Goal: Information Seeking & Learning: Learn about a topic

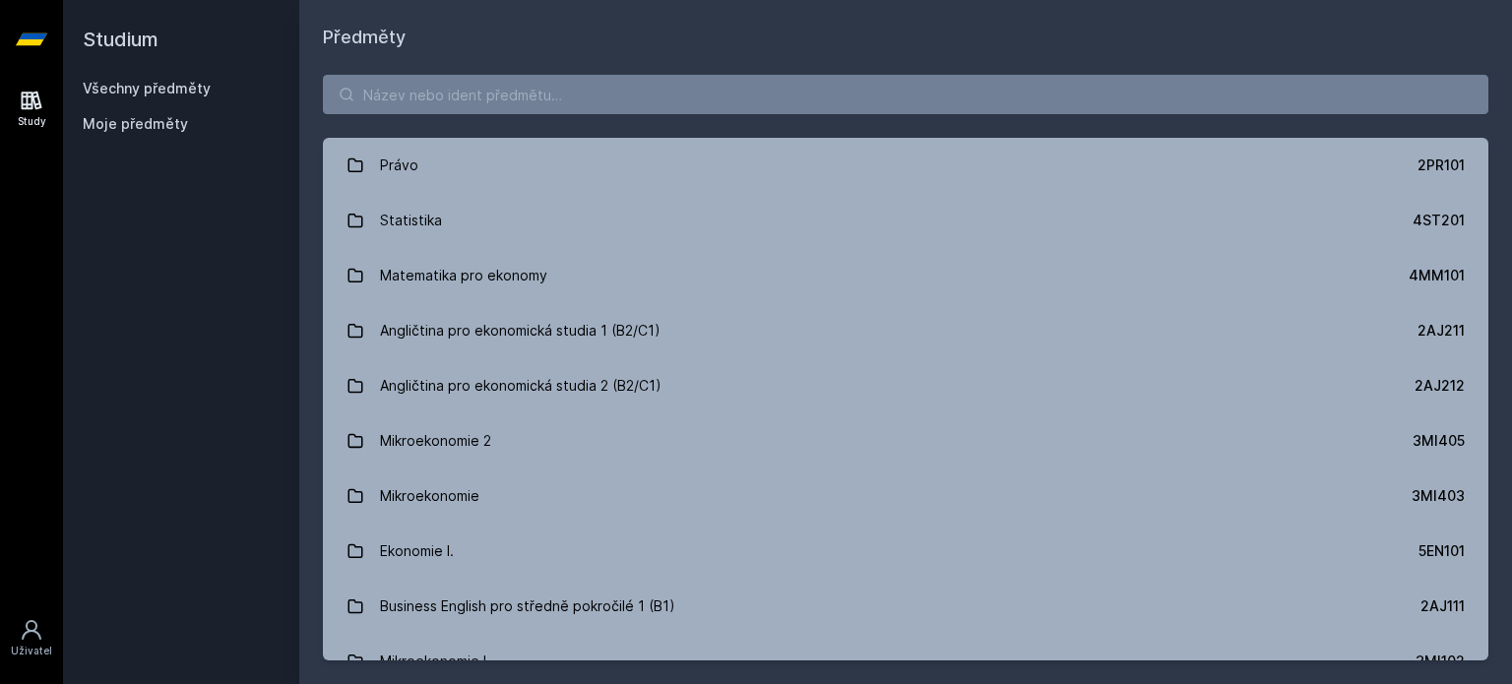
click at [876, 73] on div "Právo 2PR101 Statistika 4ST201 Matematika pro ekonomy 4MM101 Angličtina pro eko…" at bounding box center [905, 367] width 1213 height 633
click at [860, 86] on input "search" at bounding box center [905, 94] width 1165 height 39
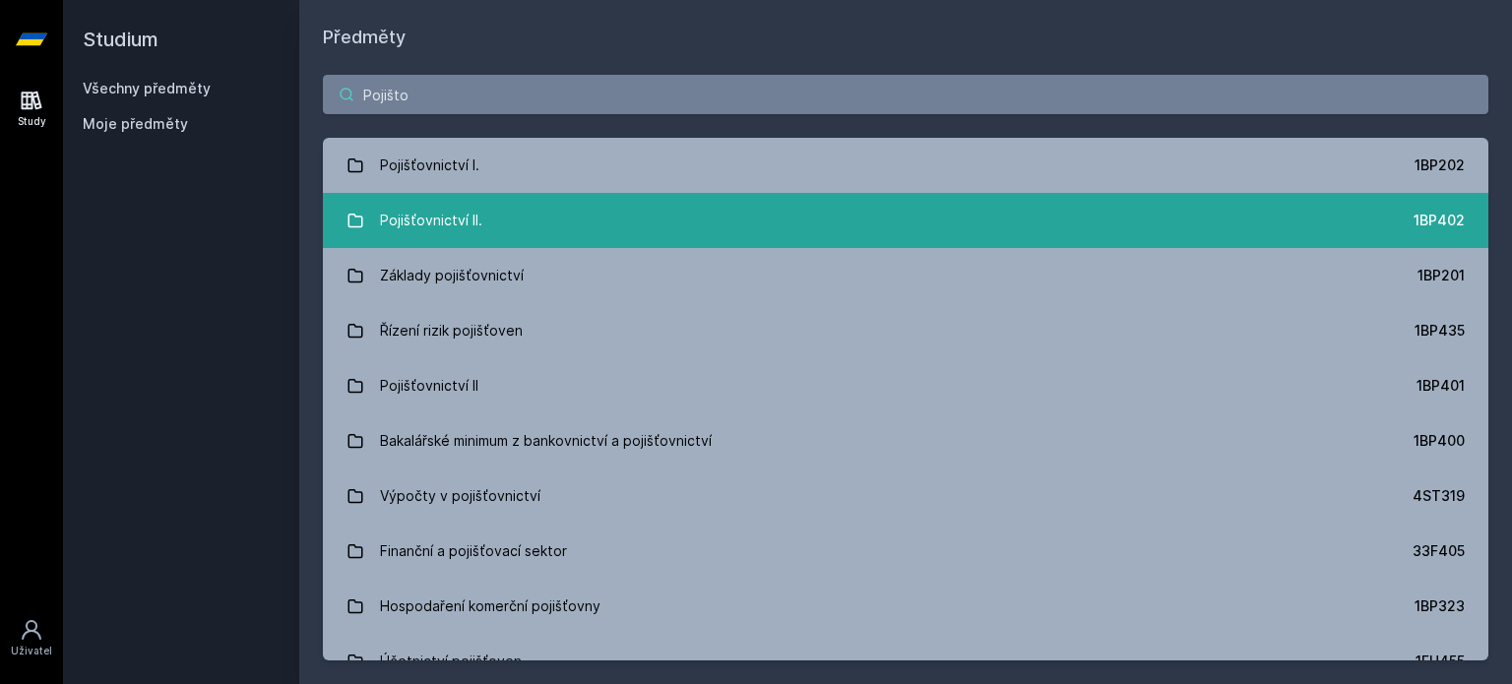
type input "Pojišto"
click at [508, 205] on link "Pojišťovnictví II. 1BP402" at bounding box center [905, 220] width 1165 height 55
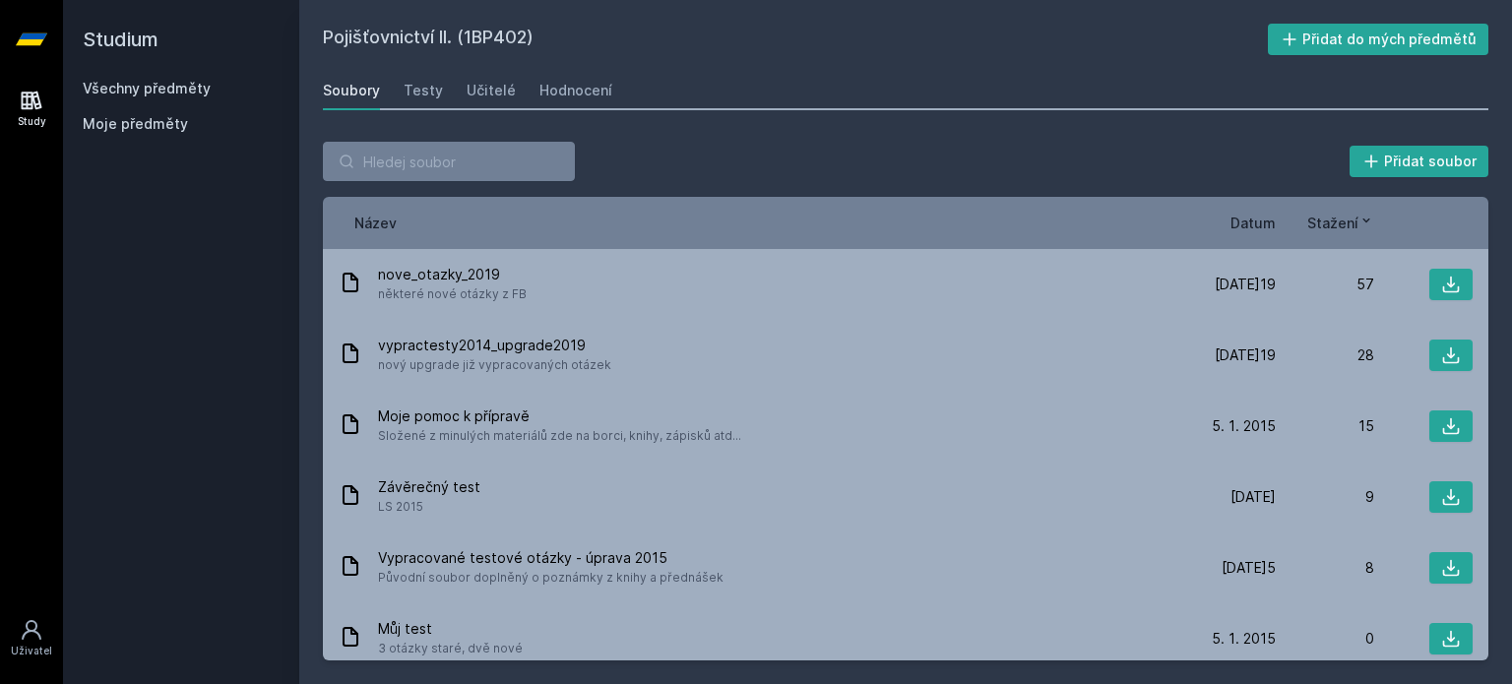
click at [566, 68] on div "Pojišťovnictví II. (1BP402) Přidat do mých předmětů [GEOGRAPHIC_DATA] Testy Uči…" at bounding box center [905, 342] width 1165 height 637
click at [567, 85] on div "Hodnocení" at bounding box center [575, 91] width 73 height 20
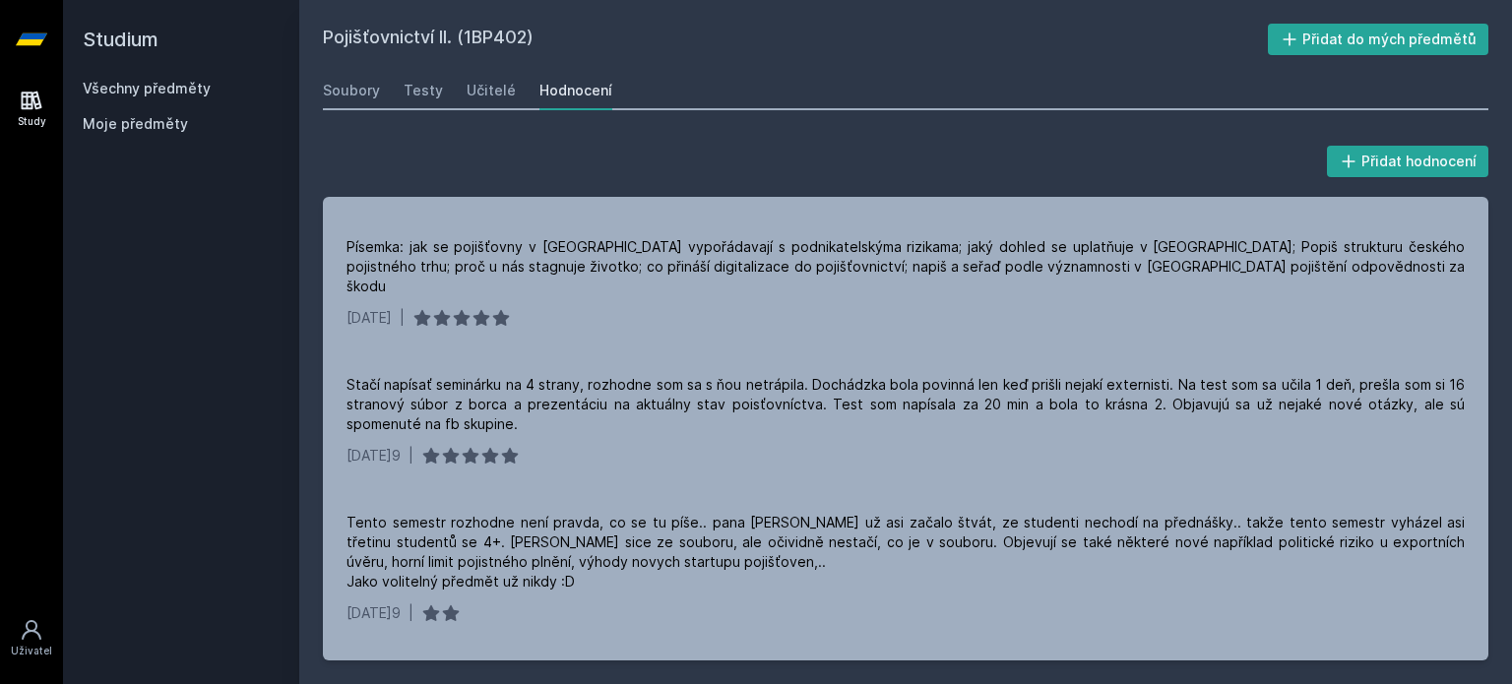
scroll to position [295, 0]
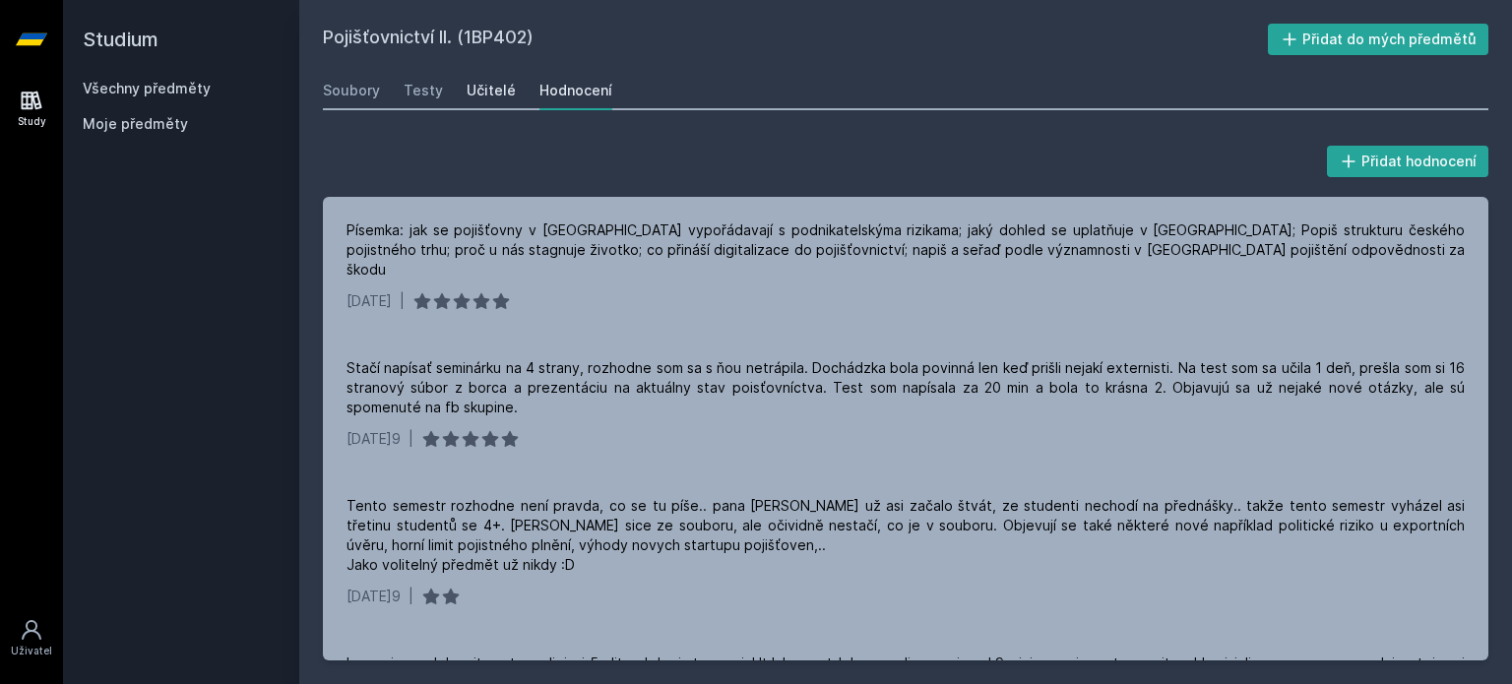
click at [484, 91] on div "Učitelé" at bounding box center [491, 91] width 49 height 20
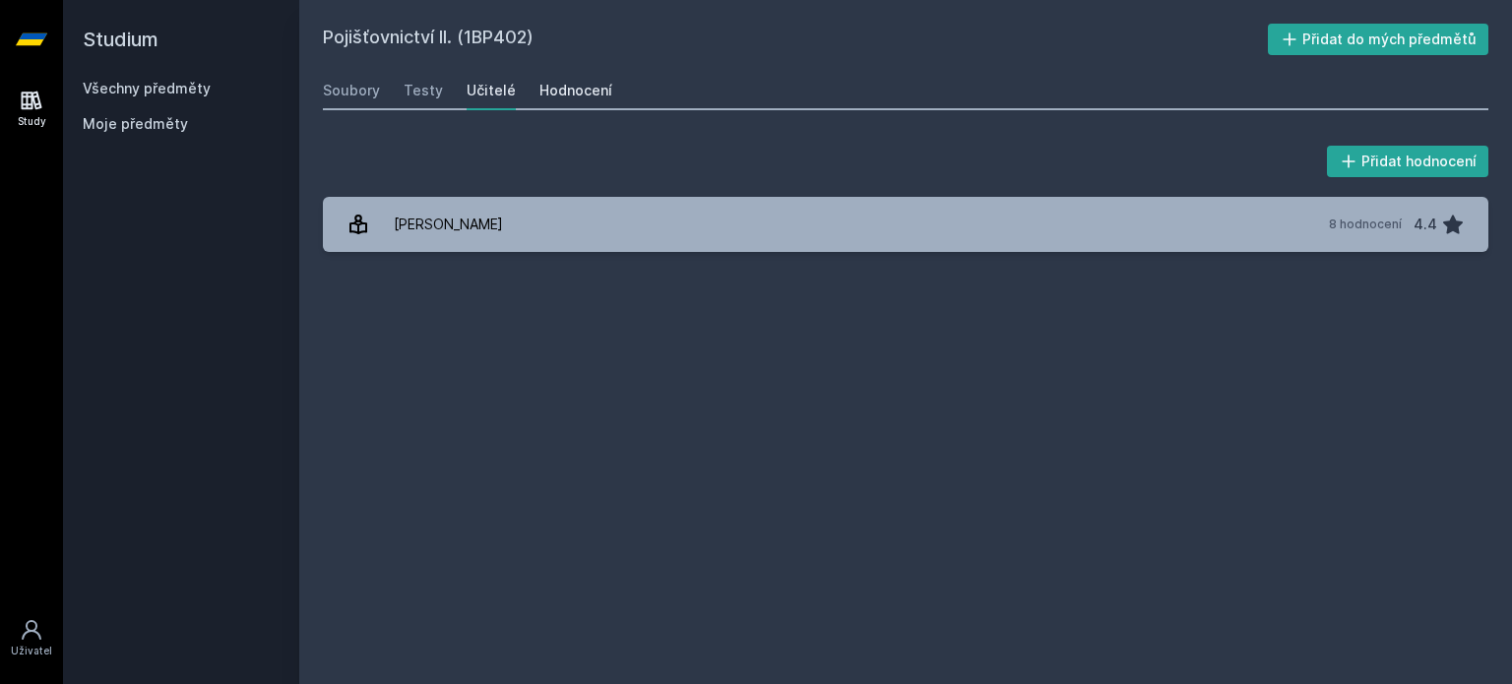
click at [569, 86] on div "Hodnocení" at bounding box center [575, 91] width 73 height 20
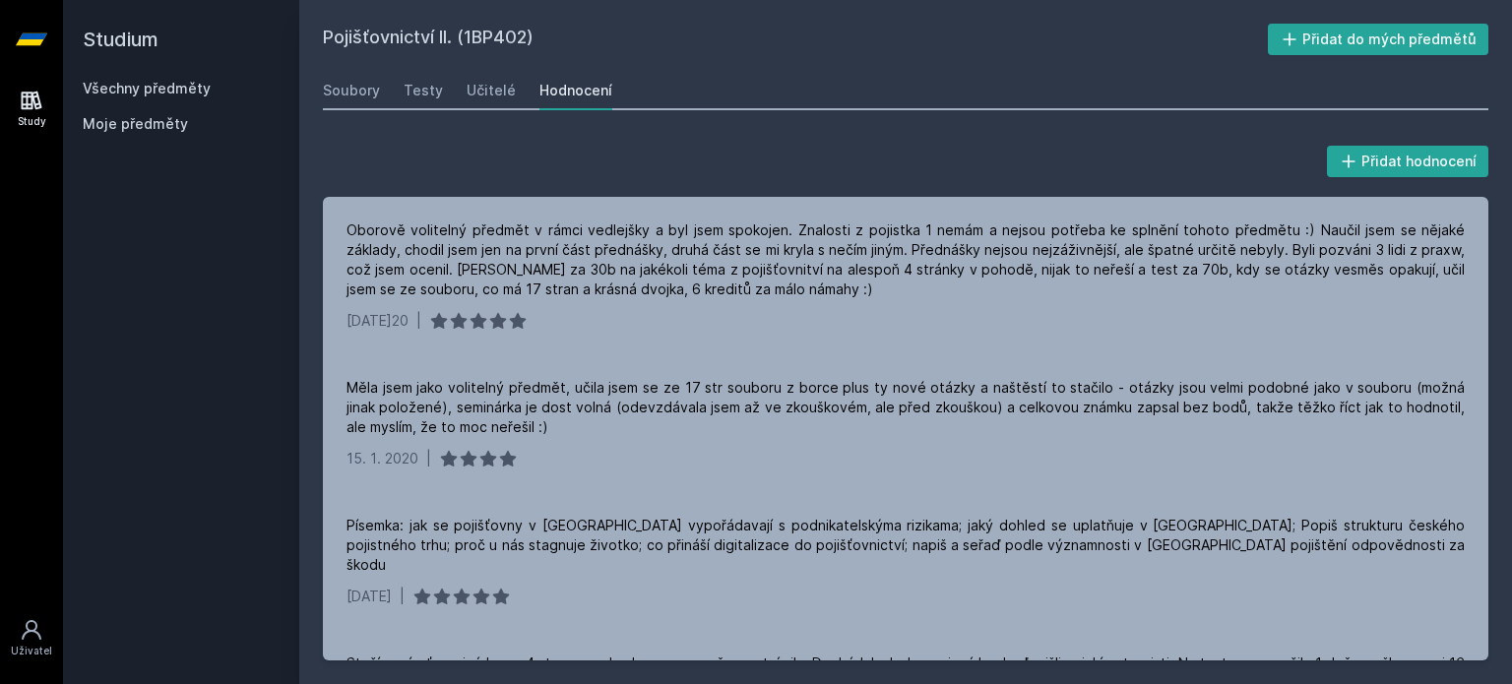
click at [508, 113] on div "Pojišťovnictví II. (1BP402) Přidat do mých předmětů [GEOGRAPHIC_DATA] Testy Uči…" at bounding box center [905, 342] width 1165 height 637
click at [500, 101] on link "Učitelé" at bounding box center [491, 90] width 49 height 39
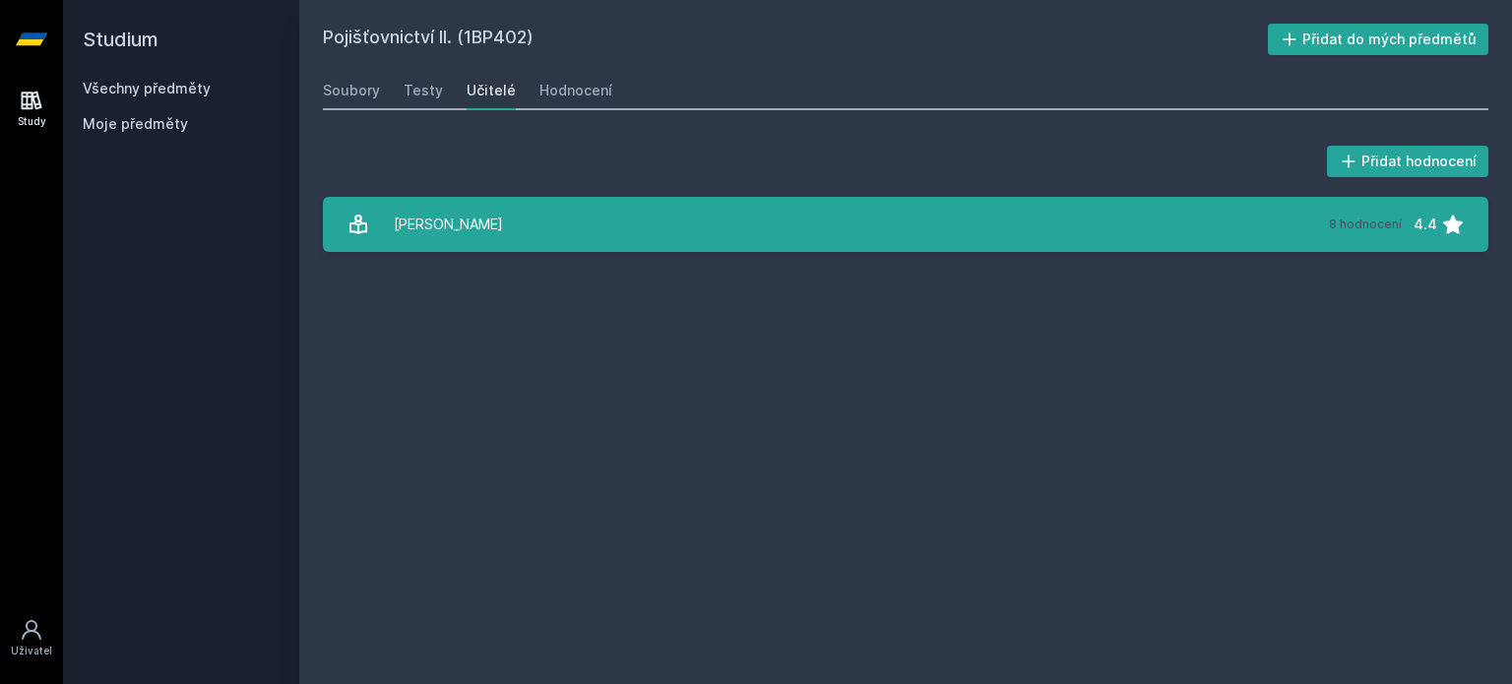
click at [544, 223] on link "[PERSON_NAME] 8 hodnocení 4.4" at bounding box center [905, 224] width 1165 height 55
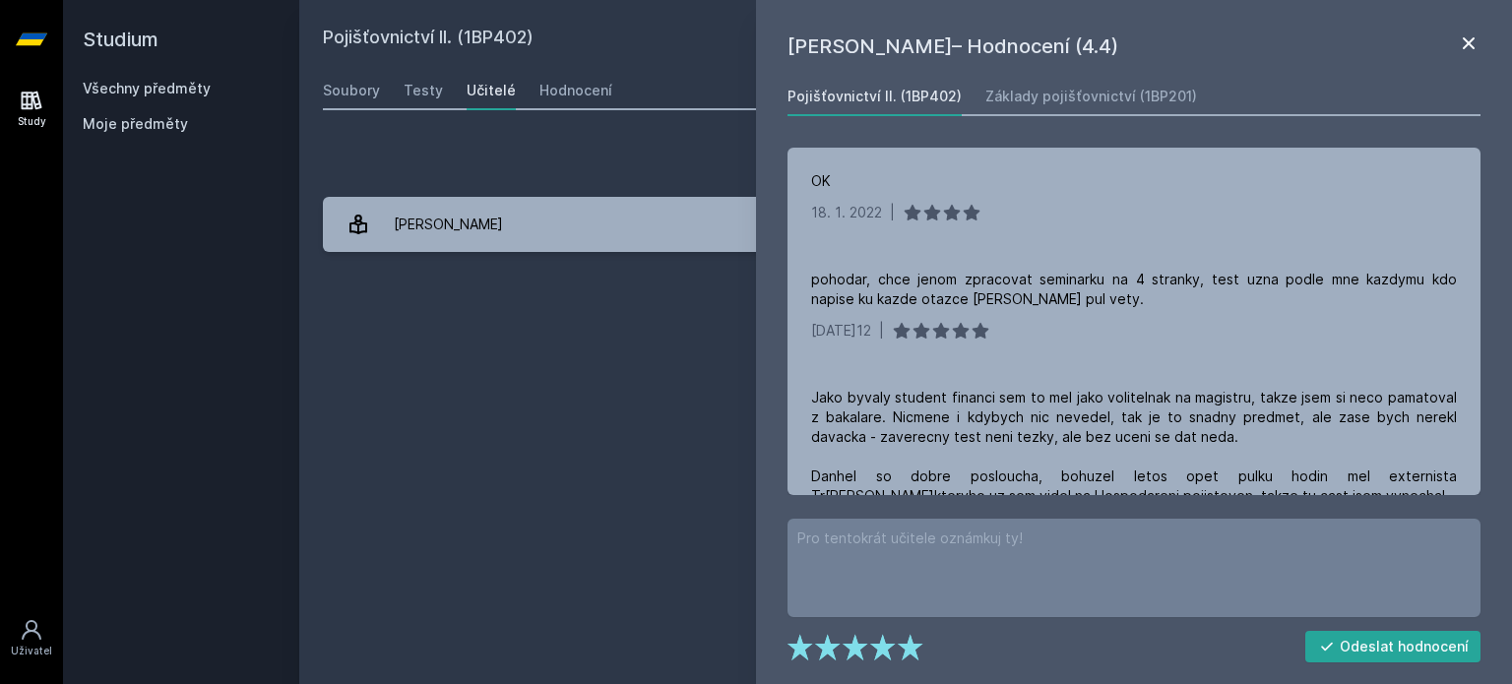
click at [1462, 34] on icon at bounding box center [1469, 43] width 24 height 24
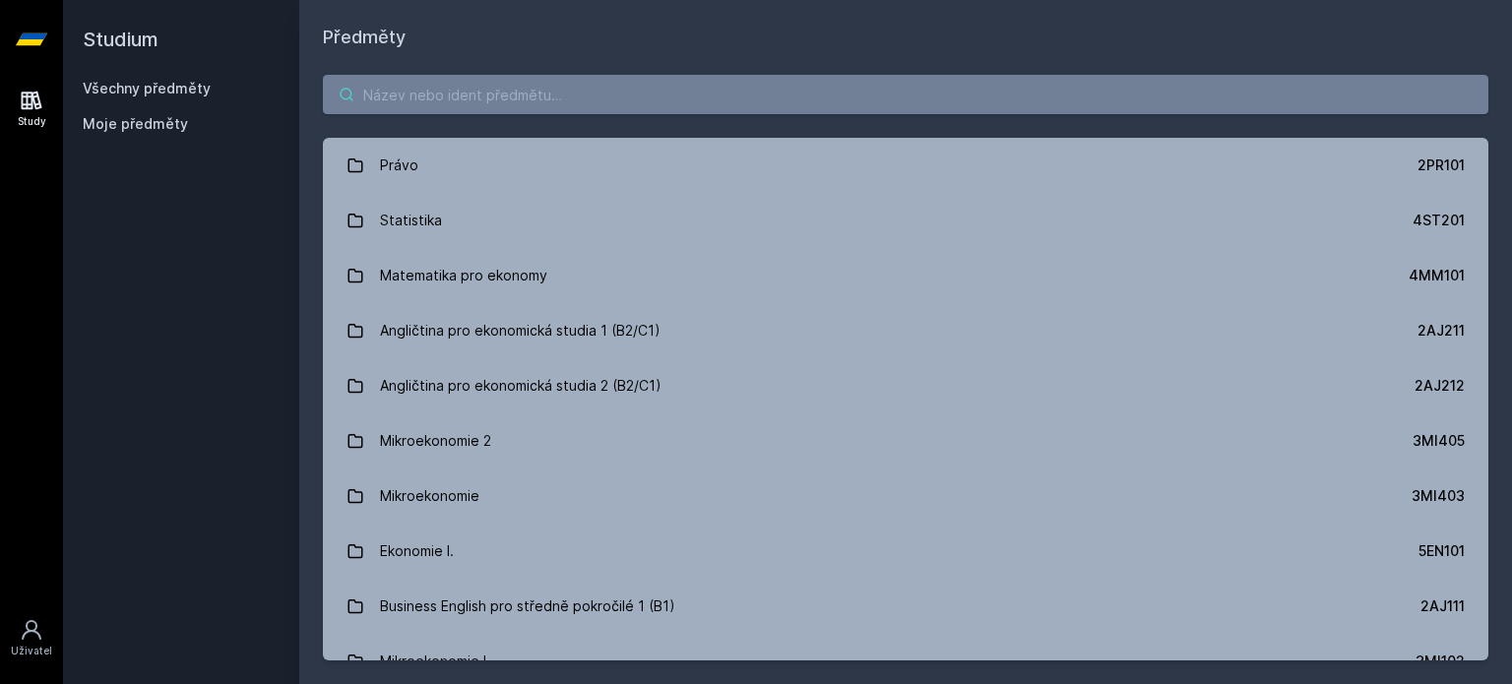
click at [582, 92] on input "search" at bounding box center [905, 94] width 1165 height 39
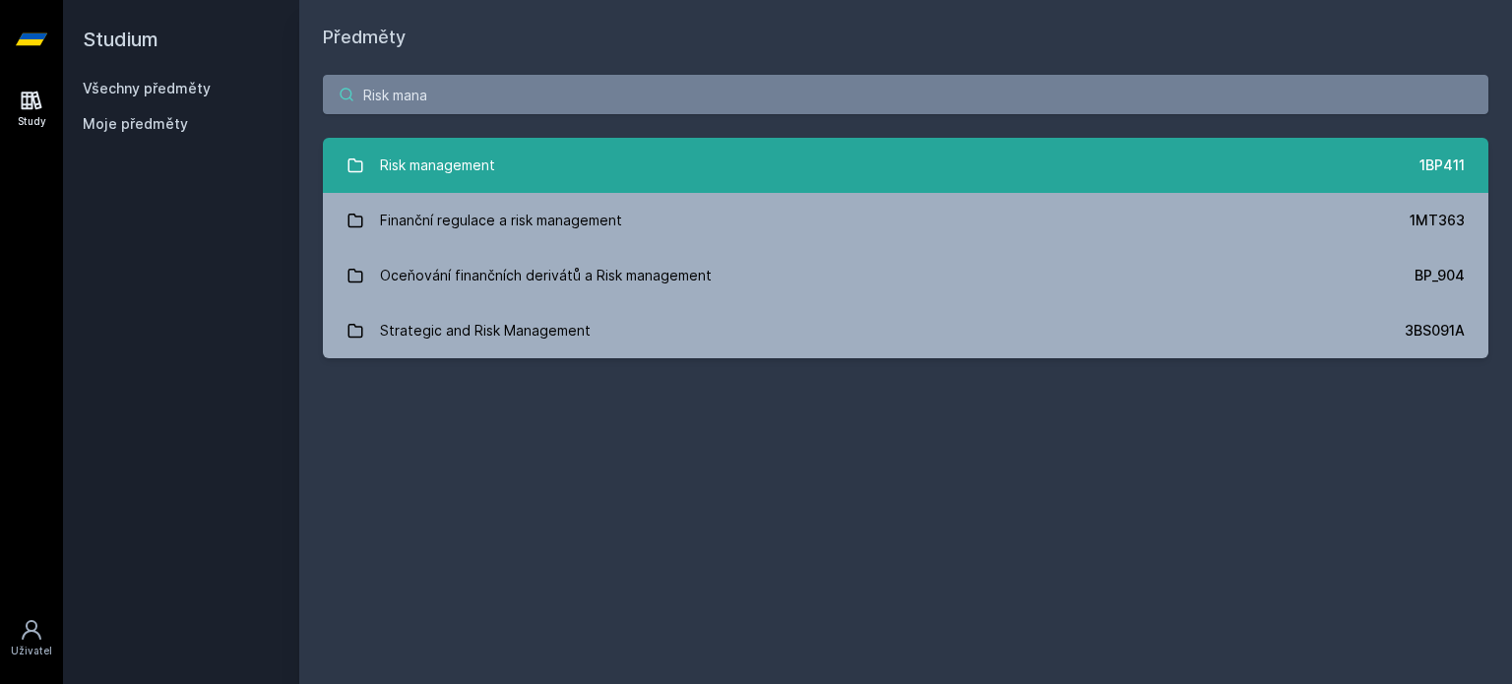
type input "Risk mana"
click at [524, 152] on link "Risk management 1BP411" at bounding box center [905, 165] width 1165 height 55
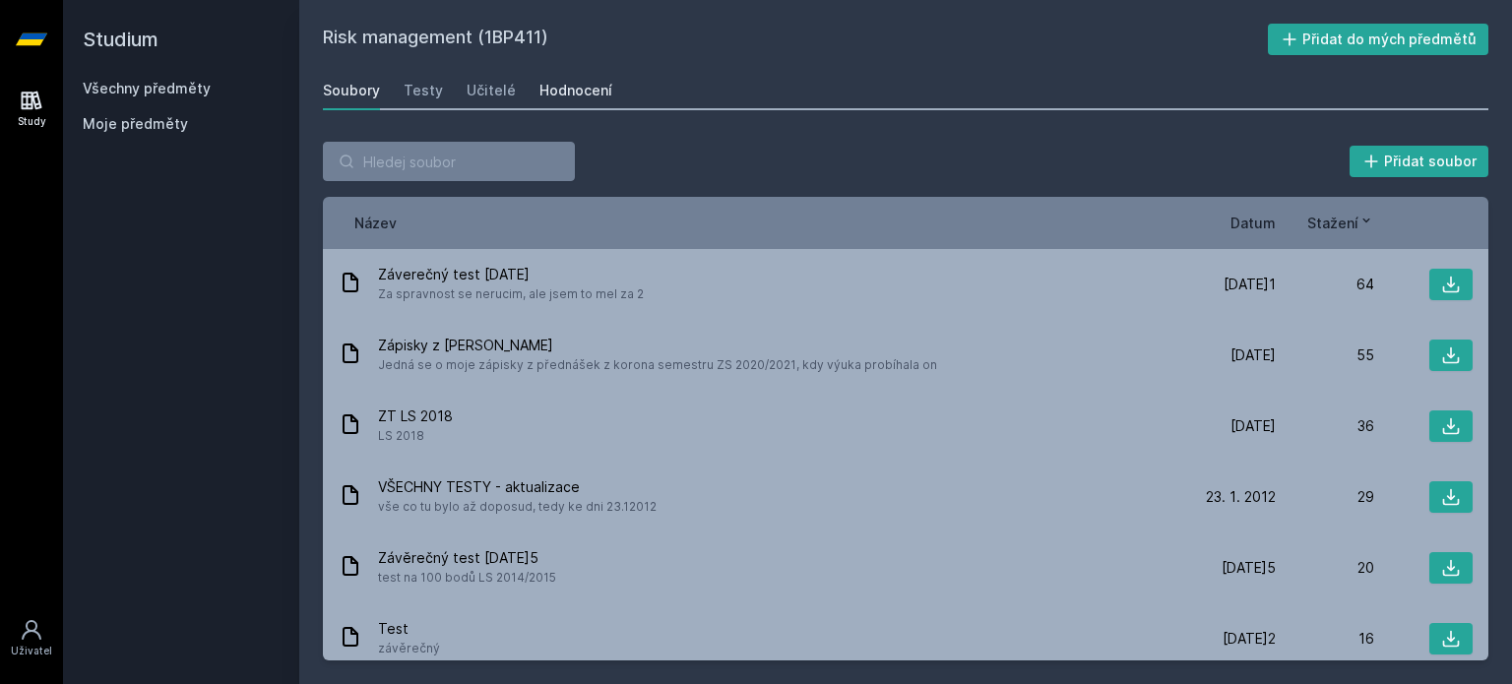
click at [555, 97] on div "Hodnocení" at bounding box center [575, 91] width 73 height 20
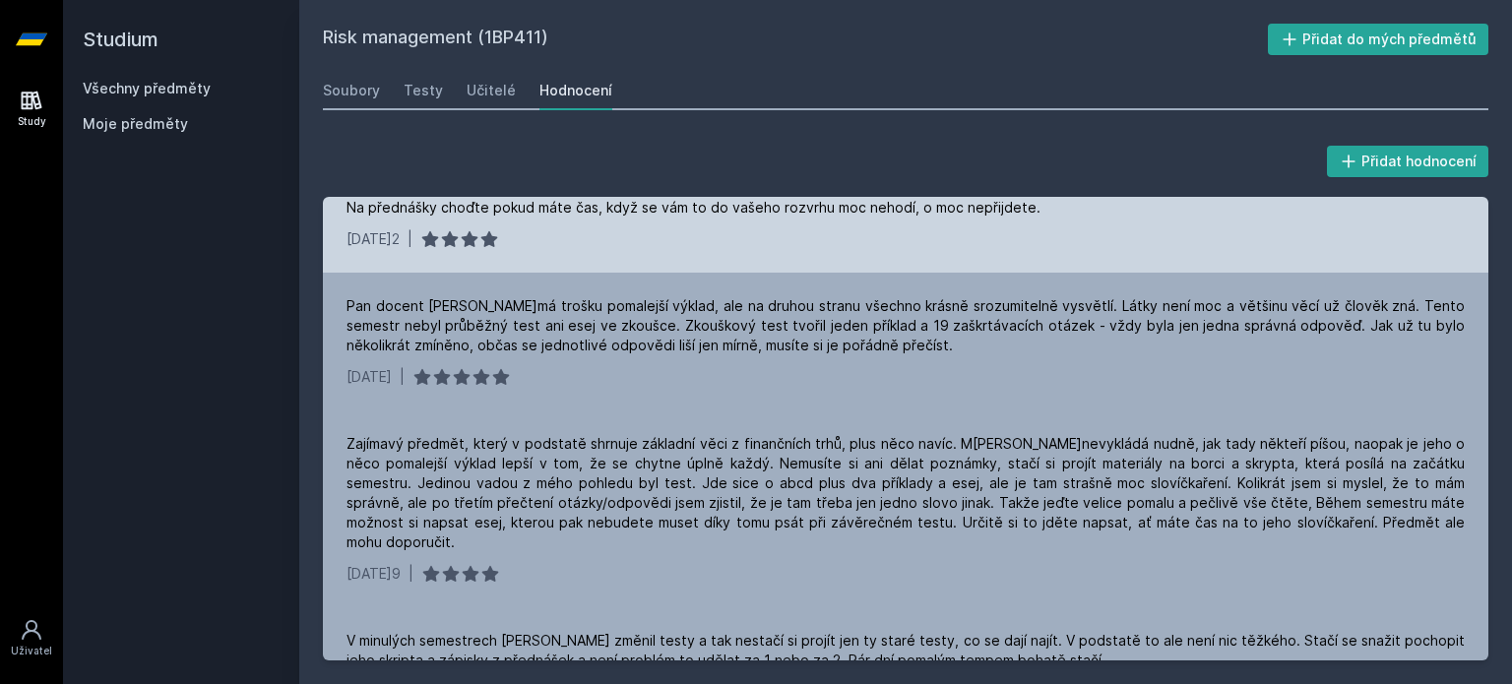
scroll to position [394, 0]
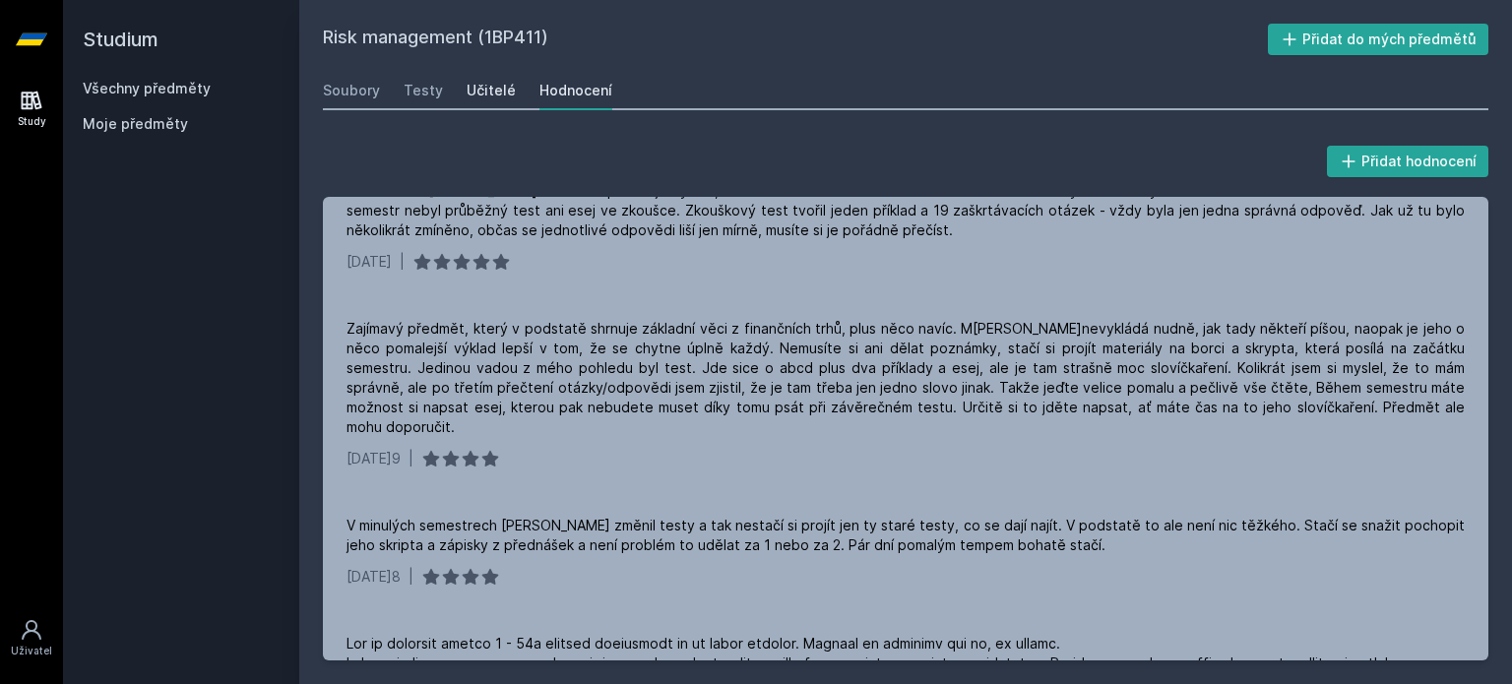
click at [492, 86] on div "Učitelé" at bounding box center [491, 91] width 49 height 20
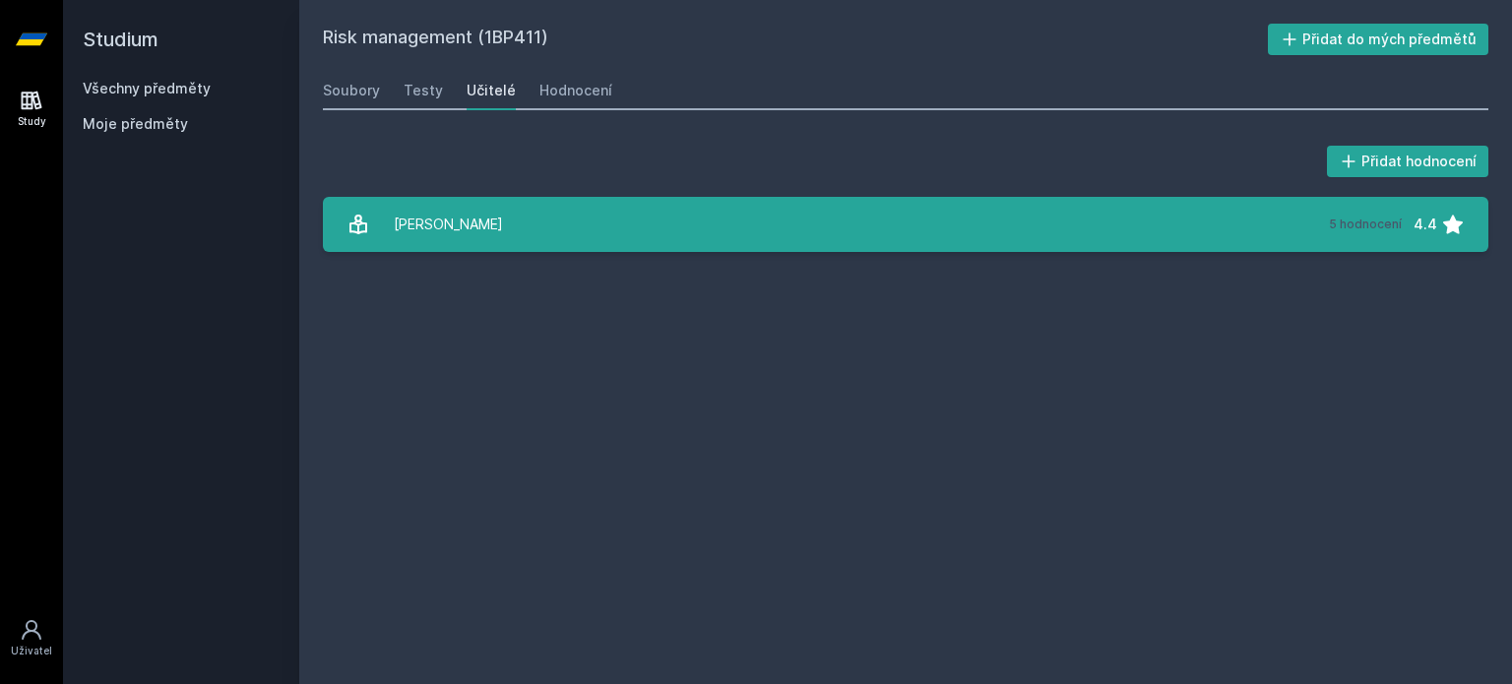
click at [468, 225] on link "Málek Jiří 5 hodnocení 4.4" at bounding box center [905, 224] width 1165 height 55
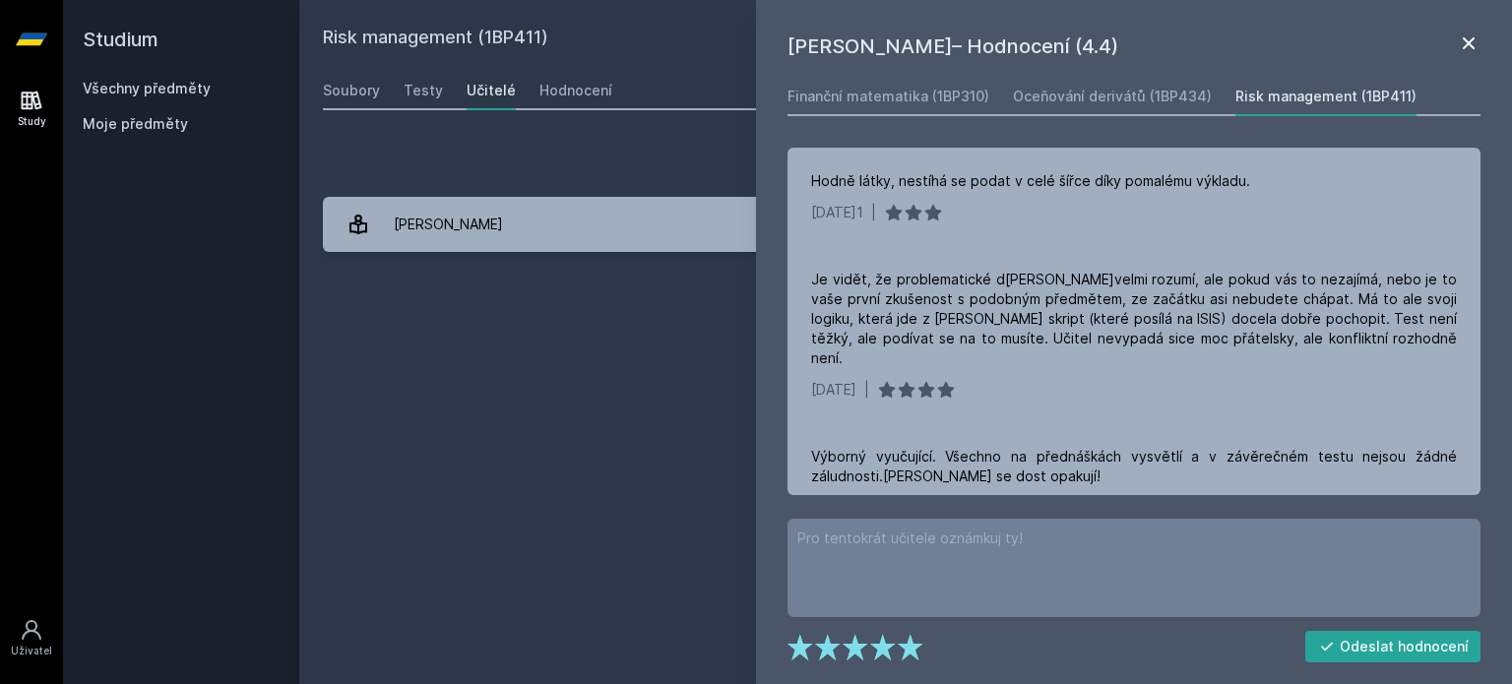
click at [1465, 44] on icon at bounding box center [1469, 43] width 24 height 24
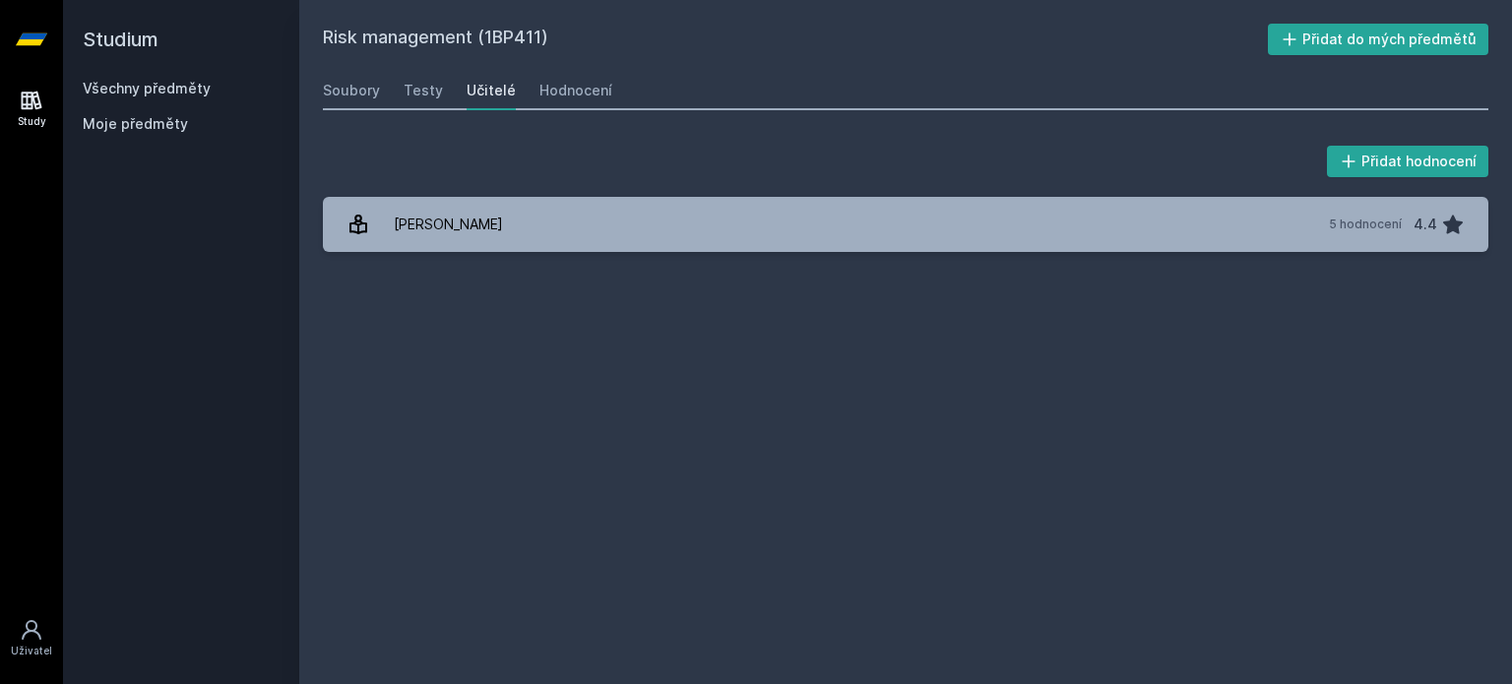
click at [166, 85] on link "Všechny předměty" at bounding box center [147, 88] width 128 height 17
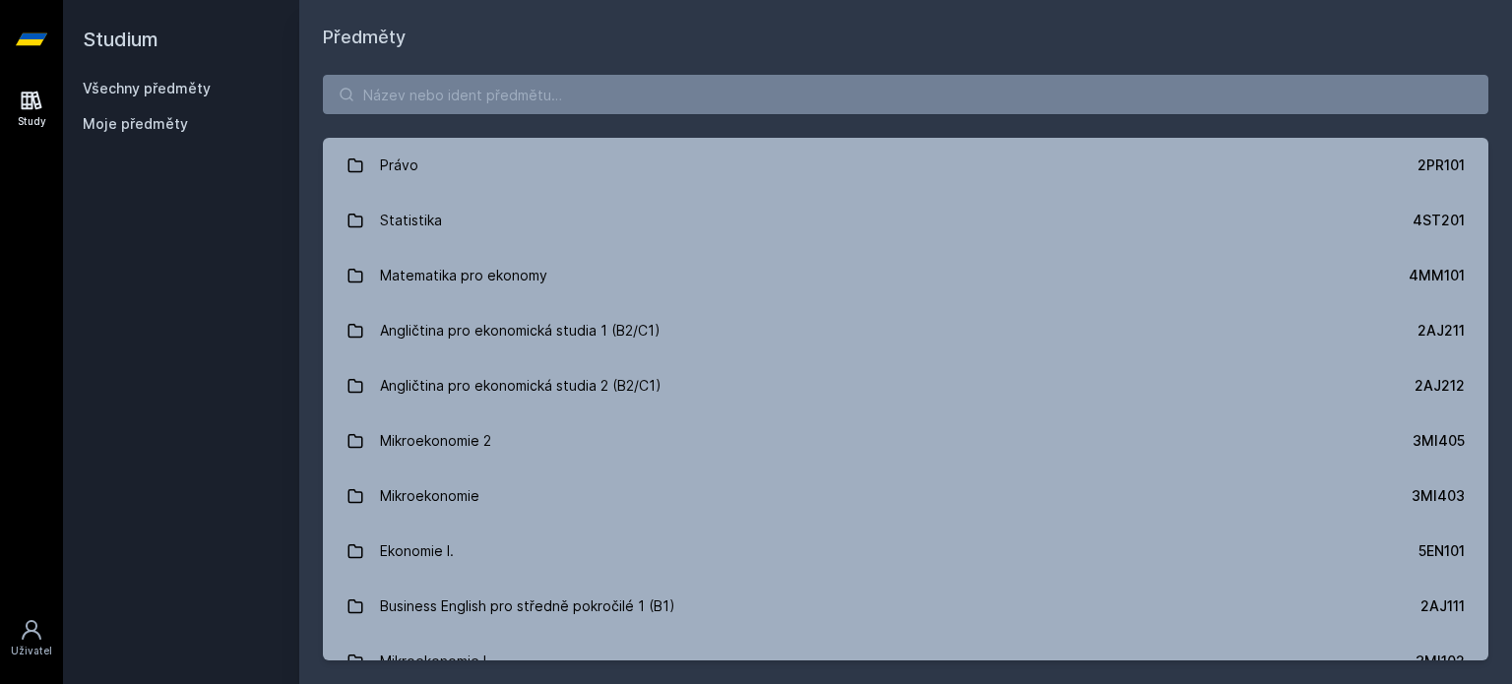
click at [471, 114] on div "Právo 2PR101 Statistika 4ST201 Matematika pro ekonomy 4MM101 Angličtina pro eko…" at bounding box center [905, 367] width 1213 height 633
click at [470, 94] on input "search" at bounding box center [905, 94] width 1165 height 39
paste input "4EK511"
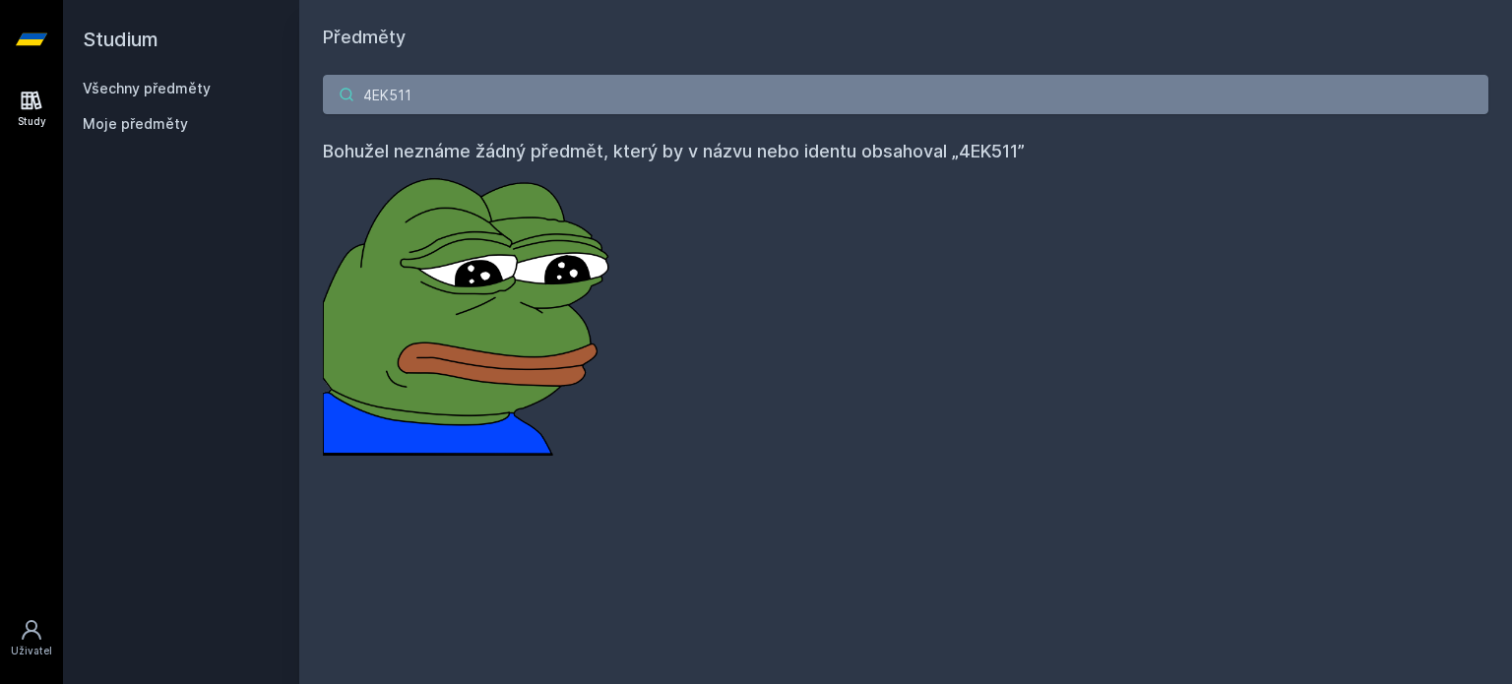
drag, startPoint x: 463, startPoint y: 96, endPoint x: 107, endPoint y: 94, distance: 355.4
click at [107, 94] on div "Studium Všechny předměty Moje předměty Předměty 4EK511 Bohužel neznáme žádný př…" at bounding box center [787, 342] width 1449 height 684
type input "Diplomový seminář I"
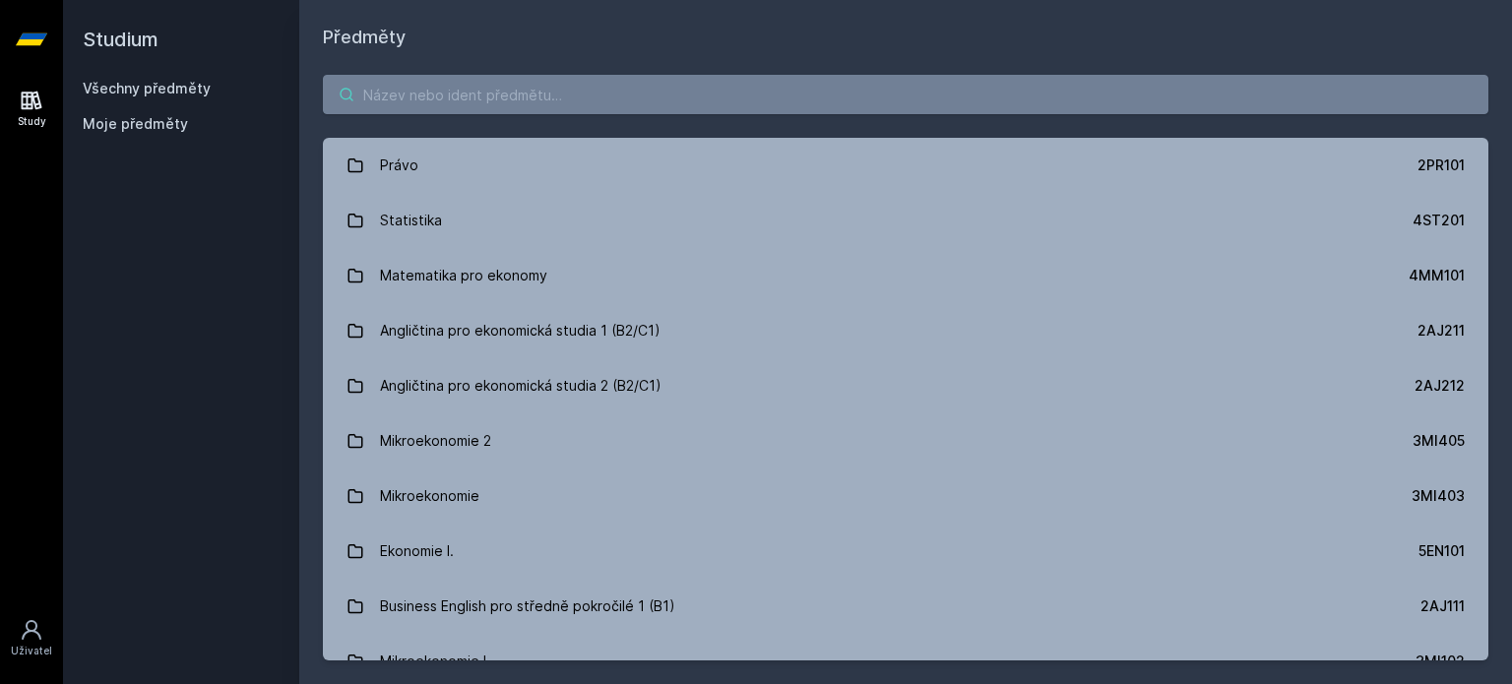
paste input "4EK511"
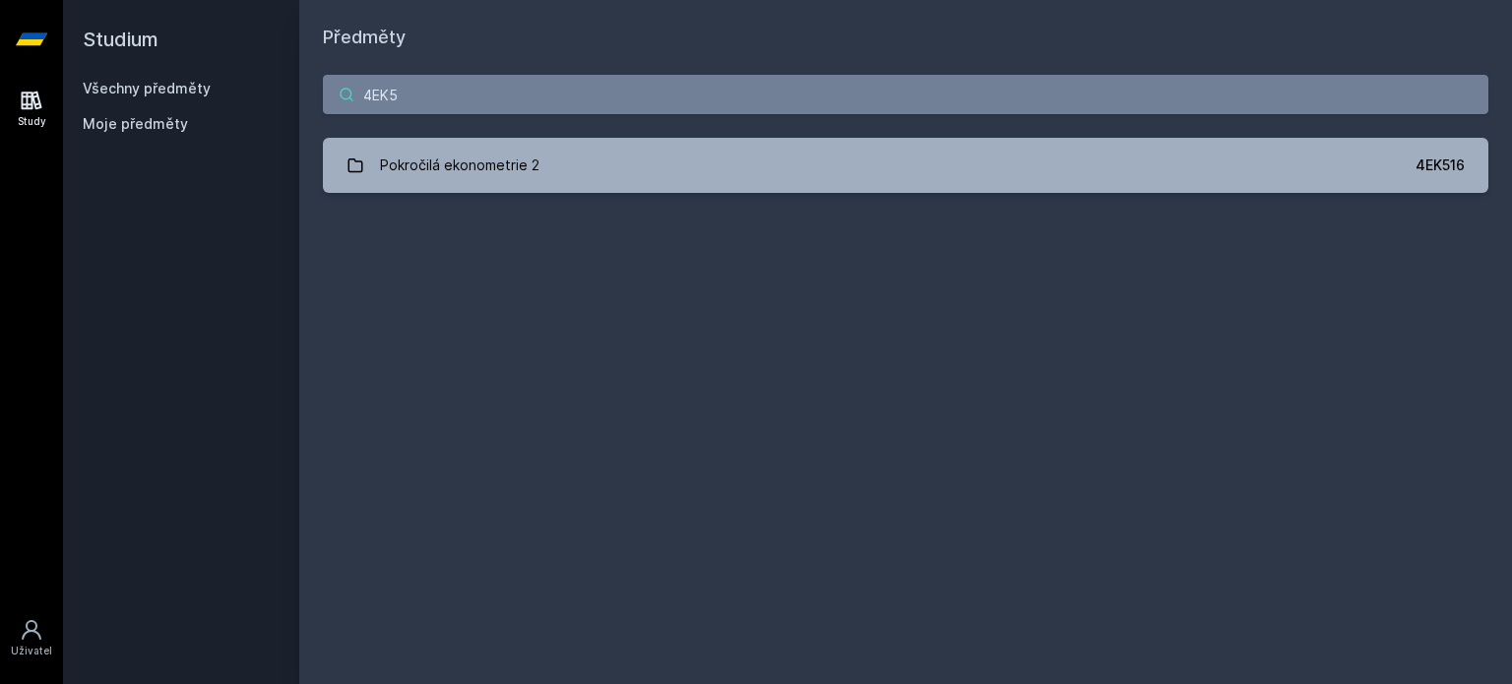
type input "4EK"
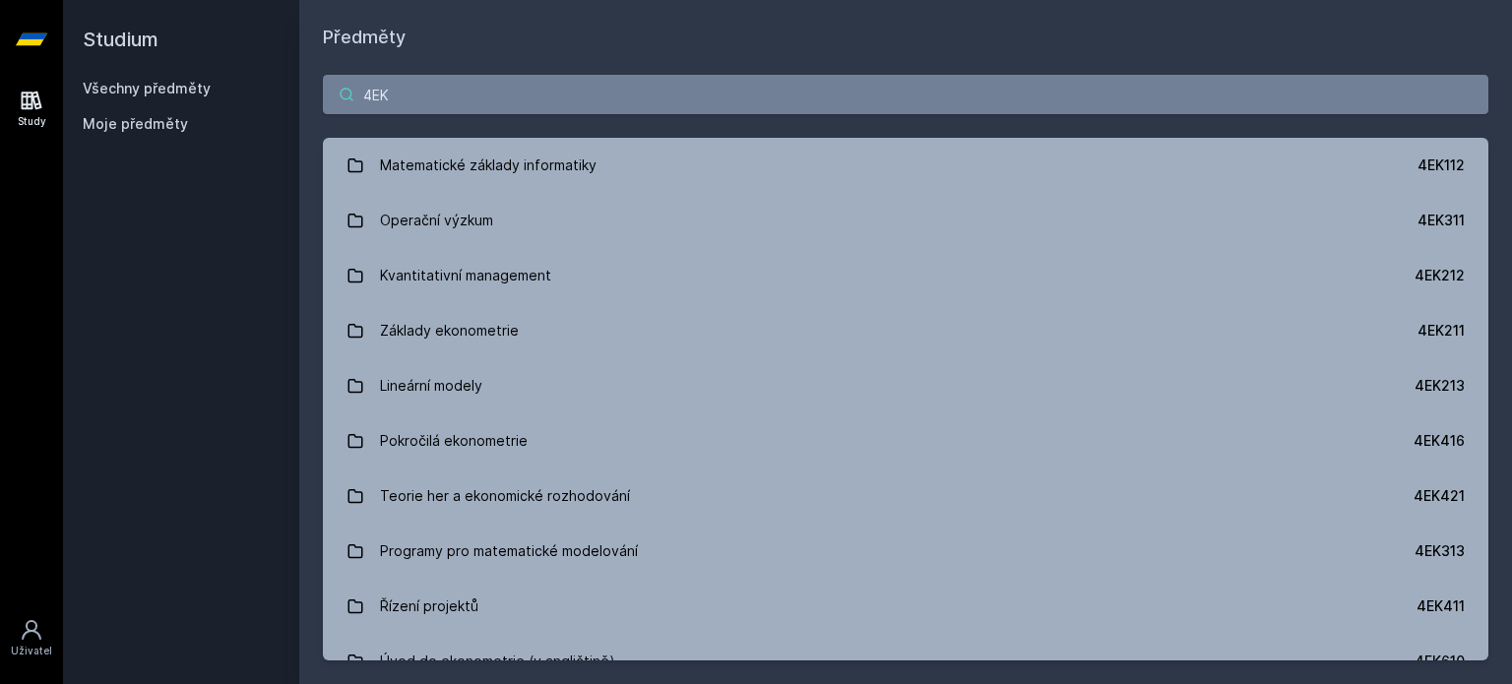
drag, startPoint x: 201, startPoint y: 94, endPoint x: 1, endPoint y: 94, distance: 199.8
click at [1, 94] on div "Study Uživatel Studium Všechny předměty Moje předměty Předměty 4EK Matematické …" at bounding box center [756, 342] width 1512 height 684
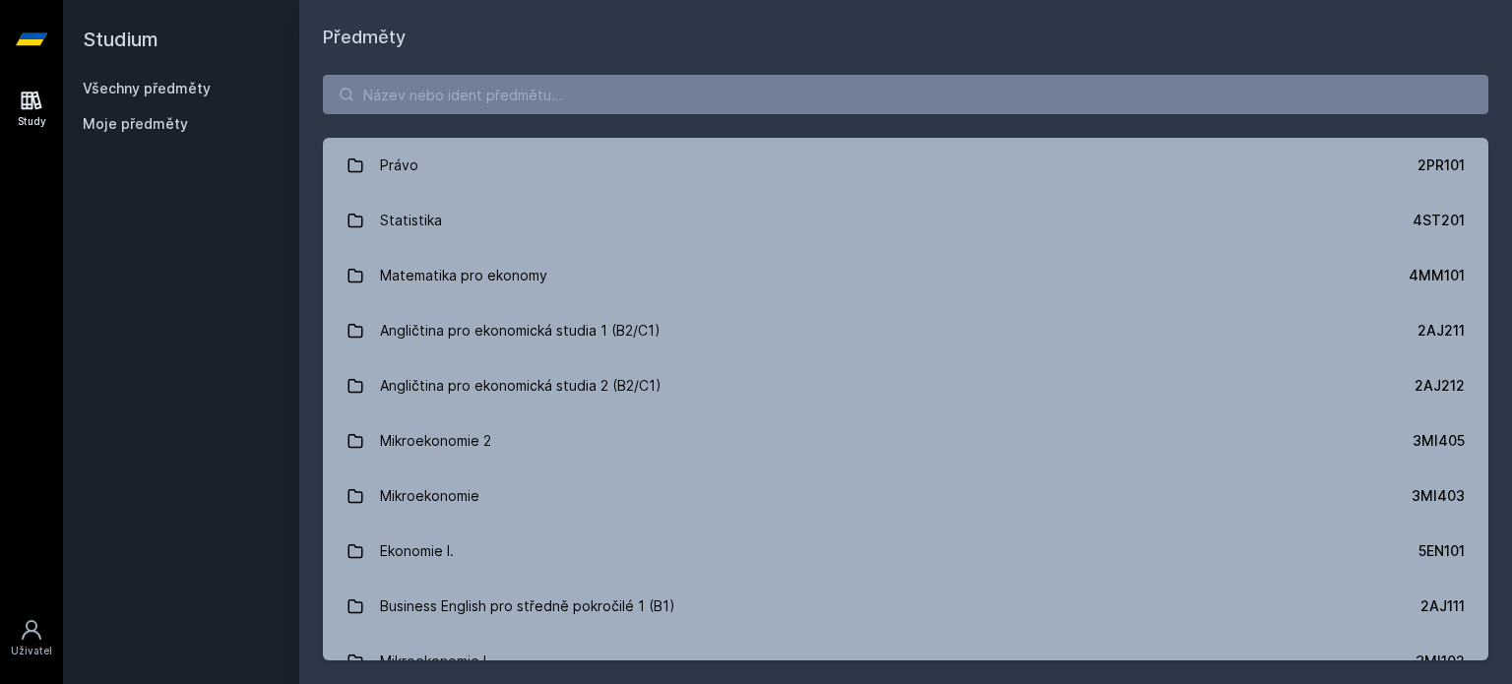
click at [195, 84] on link "Všechny předměty" at bounding box center [147, 88] width 128 height 17
